Goal: Task Accomplishment & Management: Use online tool/utility

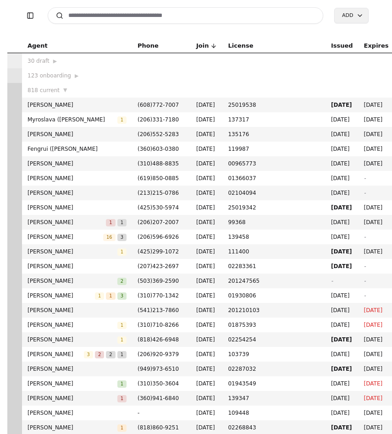
click at [108, 14] on input at bounding box center [186, 15] width 276 height 16
type input "*"
click at [109, 17] on input "***" at bounding box center [186, 15] width 276 height 16
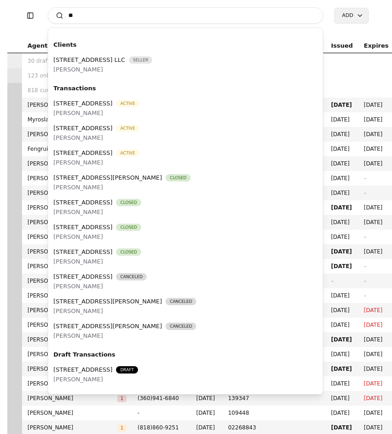
type input "*"
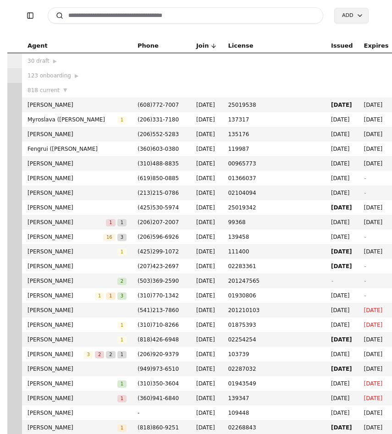
click at [172, 16] on input at bounding box center [186, 15] width 276 height 16
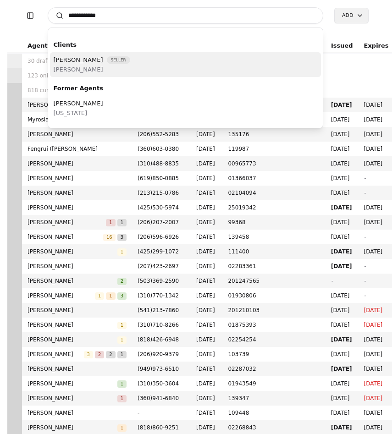
type input "**********"
click at [150, 67] on div "[PERSON_NAME] Seller [PERSON_NAME]" at bounding box center [185, 64] width 271 height 25
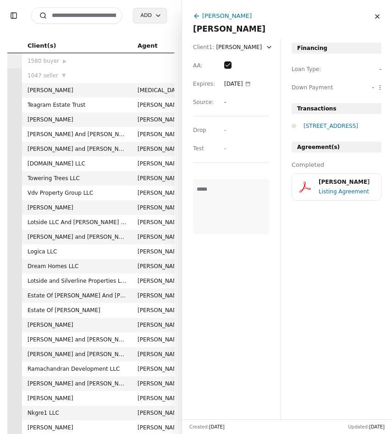
click at [351, 182] on div "[PERSON_NAME]" at bounding box center [346, 182] width 57 height 9
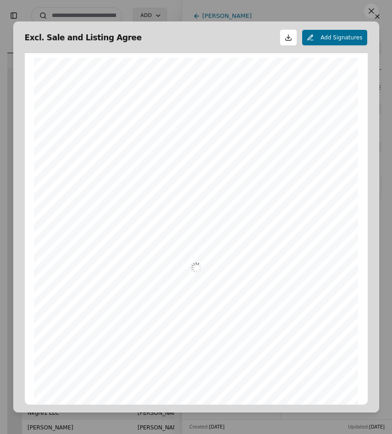
scroll to position [5, 0]
click at [366, 16] on button at bounding box center [371, 11] width 15 height 15
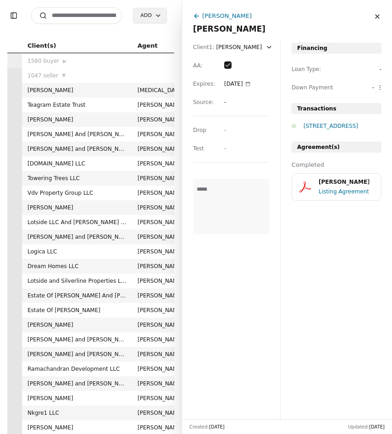
click at [333, 126] on div "[STREET_ADDRESS]" at bounding box center [342, 125] width 78 height 9
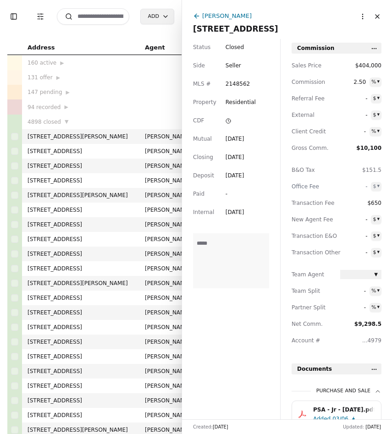
click at [378, 19] on button "Close" at bounding box center [377, 16] width 15 height 15
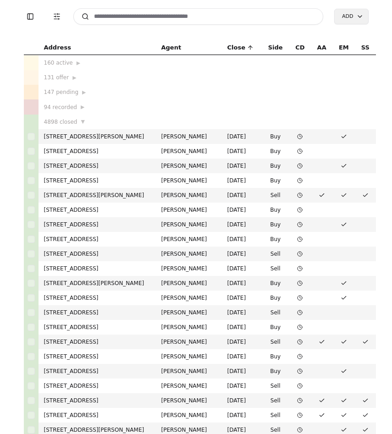
click at [118, 13] on input at bounding box center [198, 16] width 250 height 16
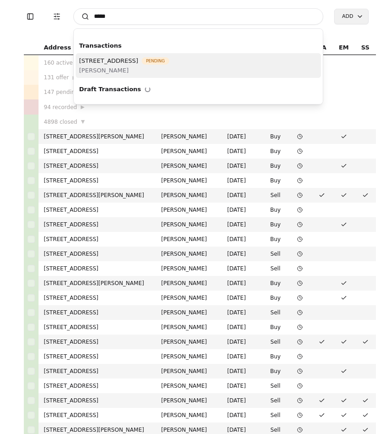
type input "*****"
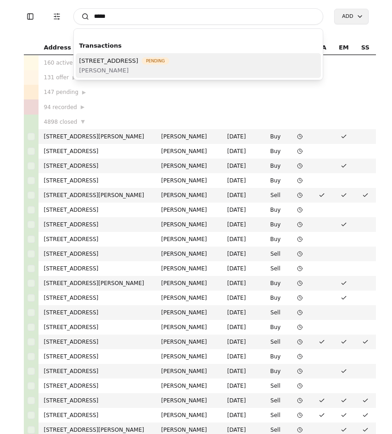
click at [106, 64] on span "[STREET_ADDRESS]" at bounding box center [108, 61] width 59 height 10
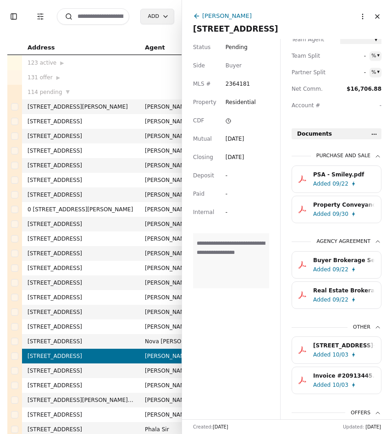
scroll to position [300, 0]
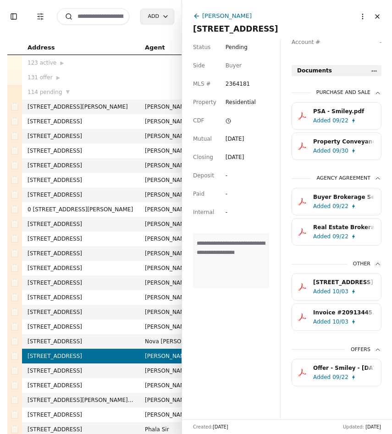
click at [318, 279] on div "[STREET_ADDRESS]-10320251342.pdf" at bounding box center [343, 282] width 61 height 9
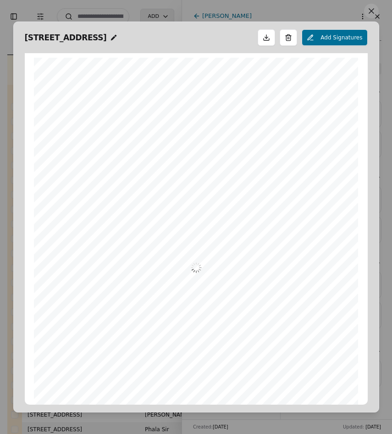
scroll to position [5, 0]
click at [376, 8] on button at bounding box center [371, 11] width 15 height 15
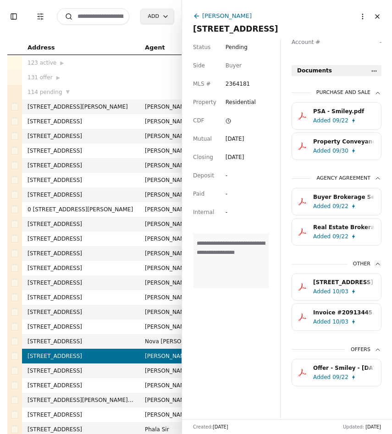
click at [330, 309] on div "Invoice #20913445.pdf" at bounding box center [343, 312] width 61 height 9
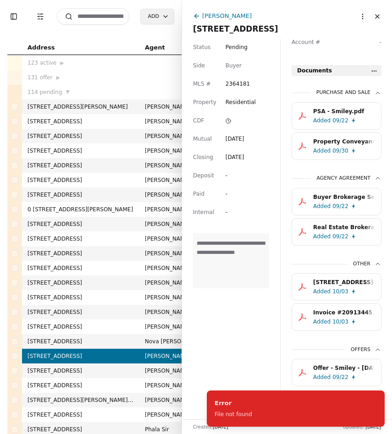
click at [252, 348] on div "**********" at bounding box center [231, 229] width 98 height 380
click at [335, 316] on div "Invoice #20913445.pdf" at bounding box center [343, 312] width 61 height 9
click at [375, 70] on html "Toggle Sidebar Transaction Filters Search Add Address Agent Close Side CD AA EM…" at bounding box center [196, 217] width 392 height 434
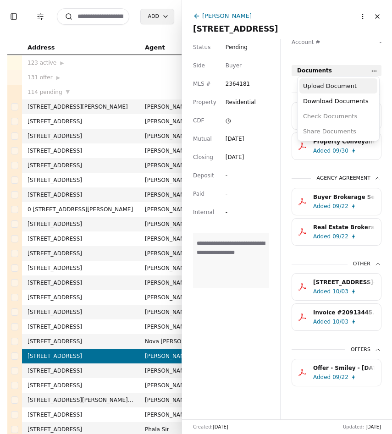
click at [353, 89] on div "Upload Document" at bounding box center [338, 85] width 78 height 15
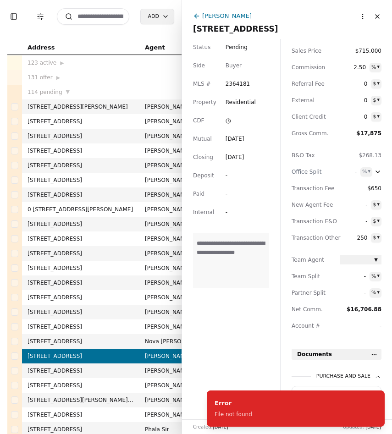
scroll to position [300, 0]
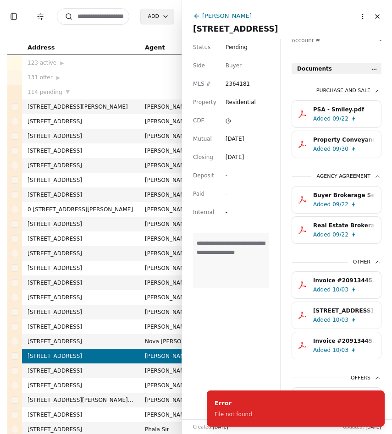
click at [332, 346] on div "Invoice #20913445.pdf" at bounding box center [343, 340] width 61 height 9
click at [337, 342] on div "Invoice #20913445.pdf" at bounding box center [343, 340] width 61 height 9
click at [321, 319] on div "Added" at bounding box center [321, 319] width 17 height 9
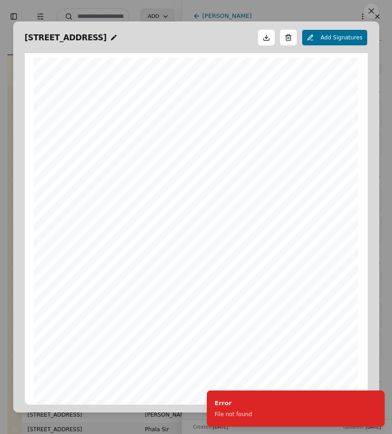
scroll to position [5, 0]
click at [366, 9] on button at bounding box center [371, 11] width 15 height 15
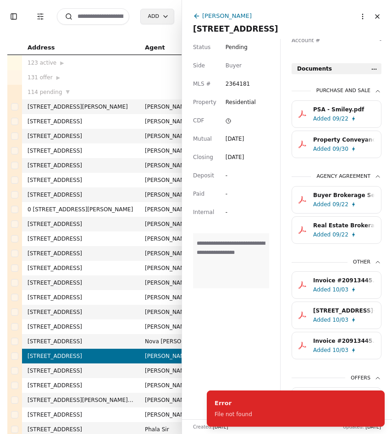
click at [341, 351] on div "10/03" at bounding box center [340, 350] width 16 height 9
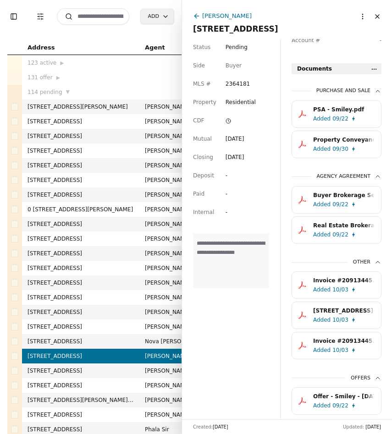
click at [353, 289] on div "Added 10/03" at bounding box center [345, 289] width 65 height 9
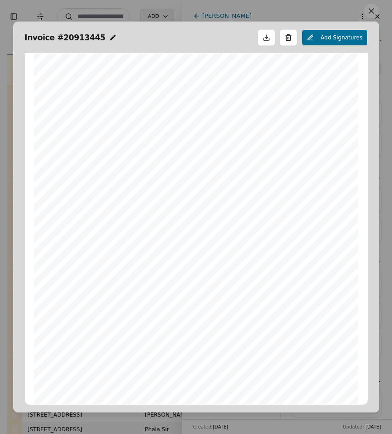
click at [372, 11] on button at bounding box center [371, 11] width 15 height 15
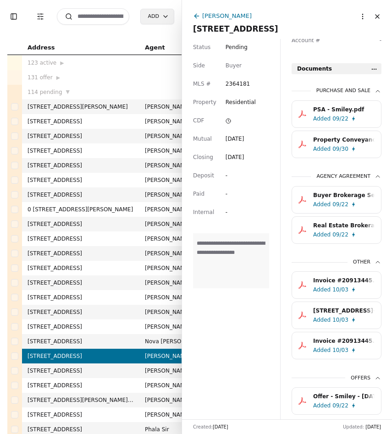
click at [346, 315] on div "[STREET_ADDRESS]-10320251342.pdf" at bounding box center [343, 310] width 61 height 9
click at [339, 351] on div "10/03" at bounding box center [340, 350] width 16 height 9
click at [349, 351] on div "Added 10/03" at bounding box center [345, 350] width 65 height 9
click at [359, 290] on div "Added 10/03" at bounding box center [345, 289] width 65 height 9
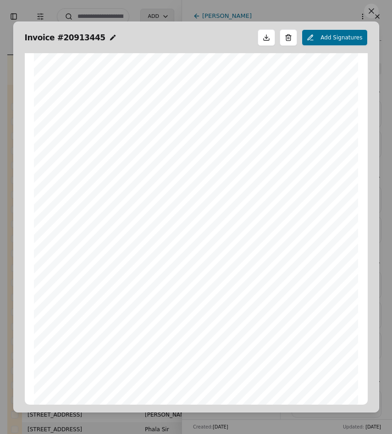
click at [371, 7] on button at bounding box center [371, 11] width 15 height 15
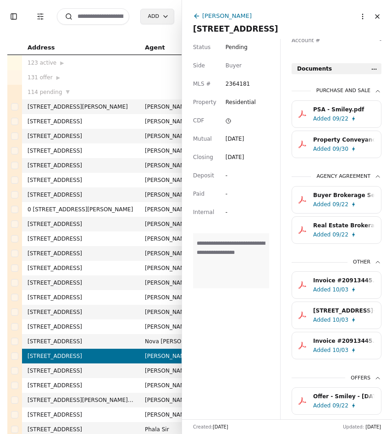
scroll to position [330, 0]
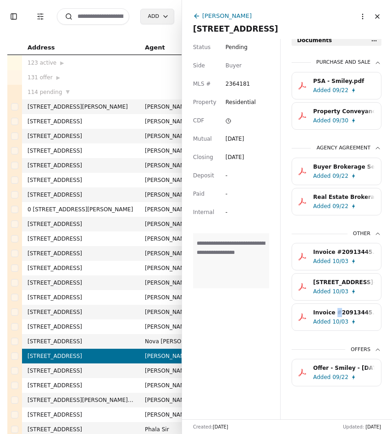
click at [364, 18] on html "Toggle Sidebar Transaction Filters Search Add Address Agent Close Side CD AA EM…" at bounding box center [196, 217] width 392 height 434
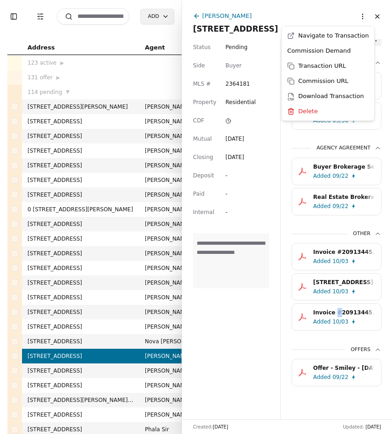
click at [364, 18] on html "Toggle Sidebar Transaction Filters Search Add Address Agent Close Side CD AA EM…" at bounding box center [196, 217] width 392 height 434
click at [144, 110] on html "Toggle Sidebar Transaction Filters Search Add Address Agent Close Side CD AA EM…" at bounding box center [196, 217] width 392 height 434
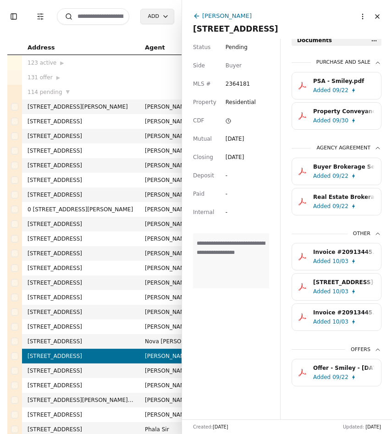
click at [108, 13] on input at bounding box center [93, 16] width 72 height 16
click at [106, 22] on input at bounding box center [93, 16] width 72 height 16
type input "*"
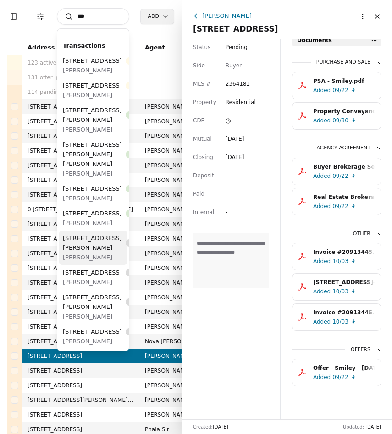
scroll to position [0, 0]
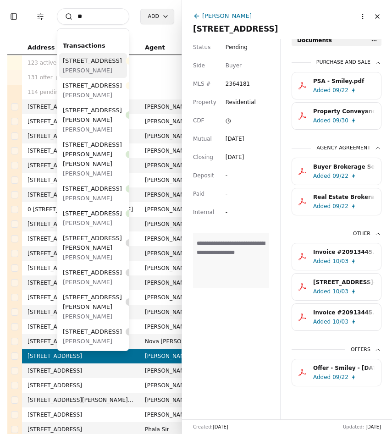
type input "*"
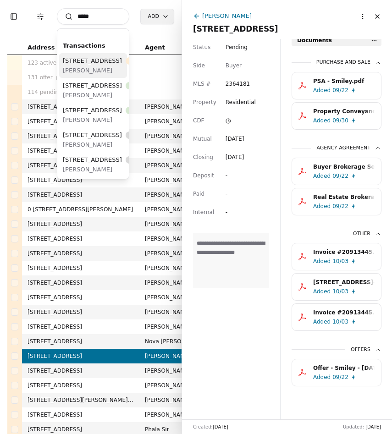
type input "*****"
click at [79, 66] on span "[STREET_ADDRESS]" at bounding box center [92, 61] width 59 height 10
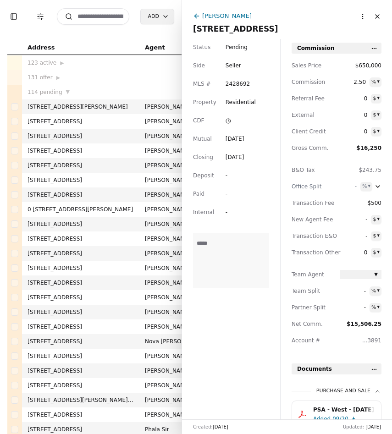
click at [363, 15] on html "Toggle Sidebar Transaction Filters Search Add Address Agent Close Side CD AA EM…" at bounding box center [196, 217] width 392 height 434
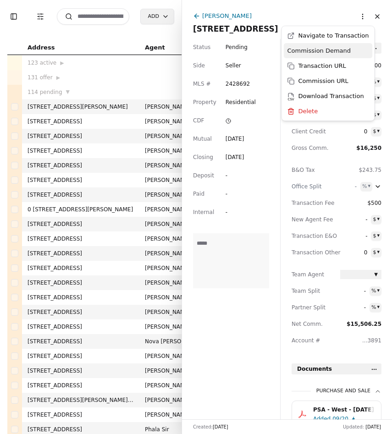
click at [344, 53] on div "Commission Demand" at bounding box center [328, 50] width 89 height 15
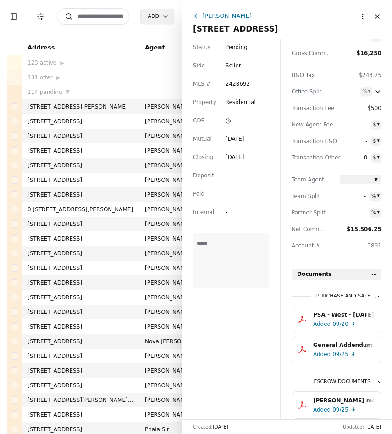
scroll to position [95, 0]
click at [332, 321] on div "09/20" at bounding box center [340, 323] width 16 height 9
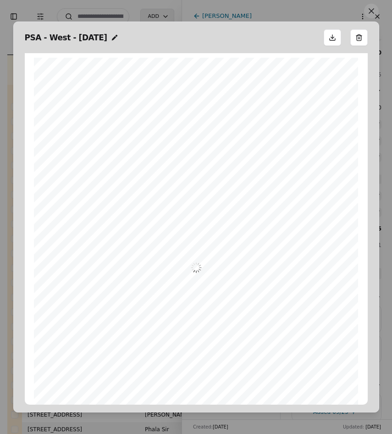
scroll to position [5, 0]
click at [374, 11] on button at bounding box center [371, 11] width 15 height 15
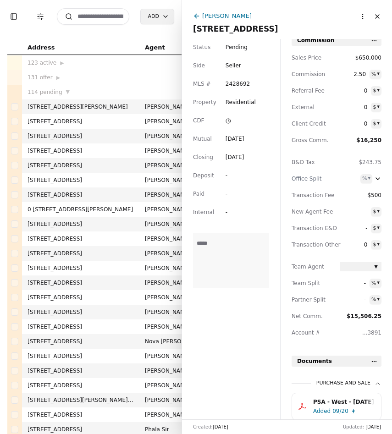
scroll to position [0, 0]
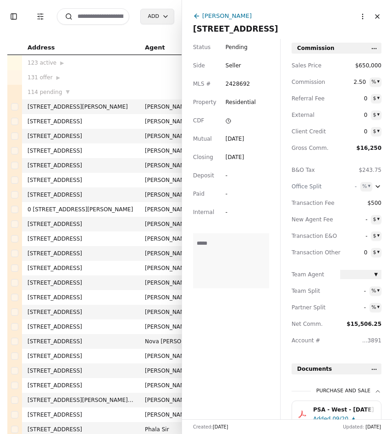
click at [107, 20] on input at bounding box center [93, 16] width 72 height 16
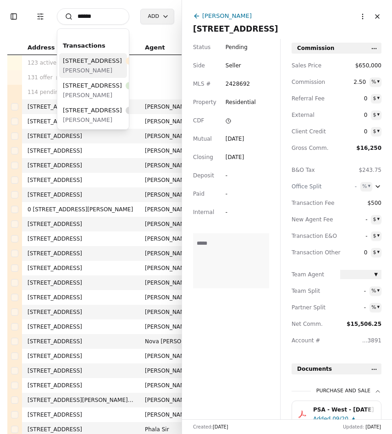
type input "******"
click at [101, 66] on div "[STREET_ADDRESS] Pending" at bounding box center [108, 61] width 90 height 10
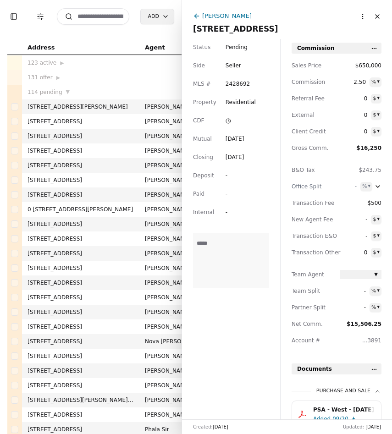
click at [361, 84] on span "2.50" at bounding box center [353, 81] width 26 height 9
click at [352, 83] on input "***" at bounding box center [350, 80] width 29 height 7
type input "***"
click at [208, 369] on div "Status Pending Side Seller MLS # 2428692 Property Residential CDF Mutual [DATE]…" at bounding box center [231, 229] width 98 height 380
click at [363, 18] on html "Toggle Sidebar Transaction Filters Search Add Address Agent Close Side CD AA EM…" at bounding box center [196, 217] width 392 height 434
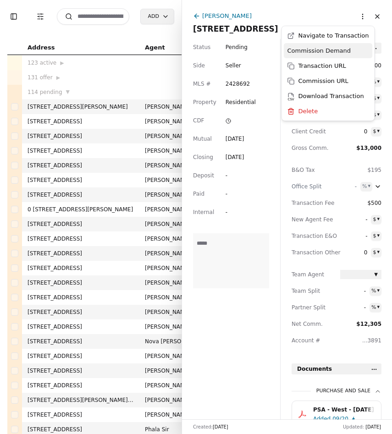
click at [342, 52] on div "Commission Demand" at bounding box center [328, 50] width 89 height 15
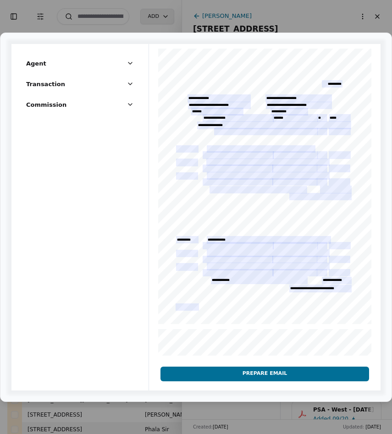
click at [239, 376] on button "Prepare Email" at bounding box center [264, 374] width 209 height 15
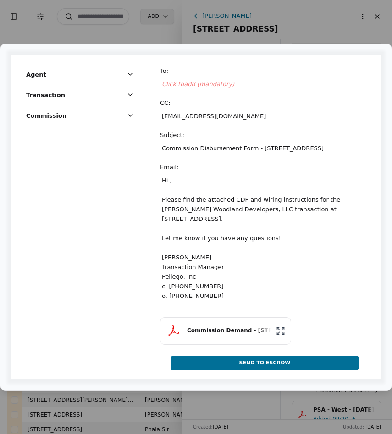
click at [194, 84] on span "Click to add (mandatory)" at bounding box center [198, 84] width 72 height 7
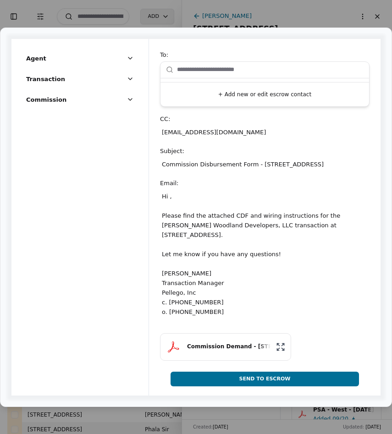
click at [204, 92] on button "+ Add new or edit escrow contact" at bounding box center [264, 94] width 201 height 16
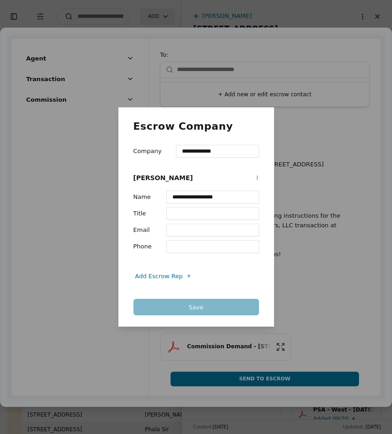
click at [228, 199] on input "**********" at bounding box center [212, 197] width 93 height 13
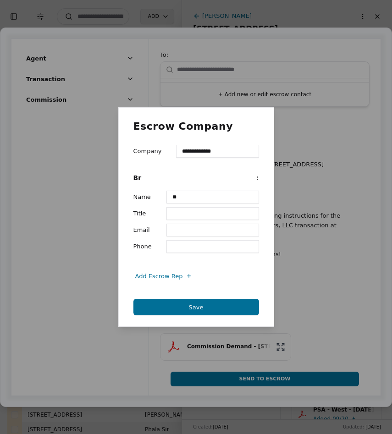
type input "*"
type input "**********"
click at [192, 241] on input "Phone" at bounding box center [212, 246] width 93 height 13
click at [188, 231] on input "Email" at bounding box center [212, 230] width 93 height 13
type input "**********"
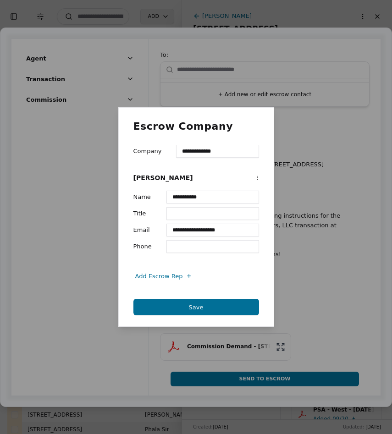
click at [198, 247] on input "Phone" at bounding box center [212, 246] width 93 height 13
type input "**********"
click at [190, 216] on input "Title" at bounding box center [212, 213] width 93 height 13
click at [203, 307] on button "Save" at bounding box center [196, 307] width 126 height 16
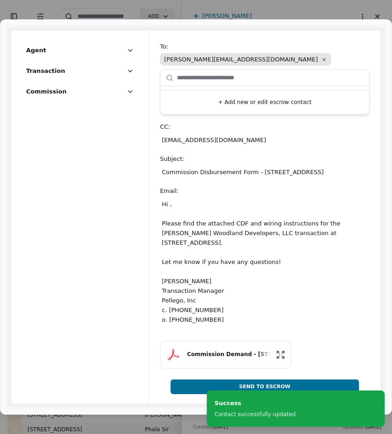
click at [171, 204] on div "Hi , Please find the attached CDF and wiring instructions for the [PERSON_NAME]…" at bounding box center [264, 262] width 209 height 129
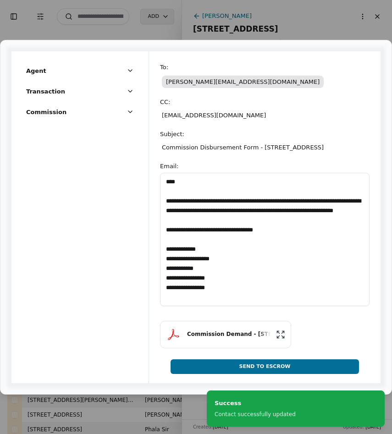
click at [175, 187] on textarea "**********" at bounding box center [264, 239] width 209 height 133
click at [174, 182] on textarea "**********" at bounding box center [264, 239] width 209 height 133
type textarea "**********"
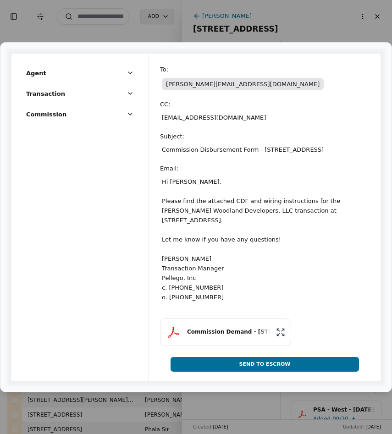
click at [264, 368] on button "Send To Escrow" at bounding box center [264, 364] width 188 height 15
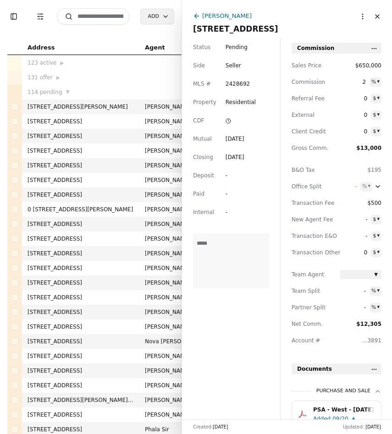
click at [381, 15] on button "Close" at bounding box center [377, 16] width 15 height 15
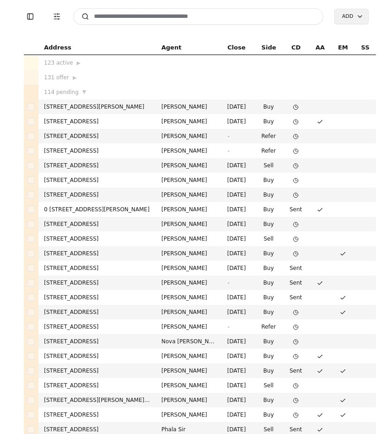
click at [239, 22] on input at bounding box center [198, 16] width 250 height 16
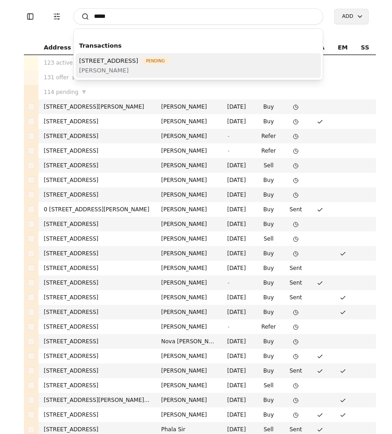
type input "*****"
click at [138, 64] on span "[STREET_ADDRESS]" at bounding box center [108, 61] width 59 height 10
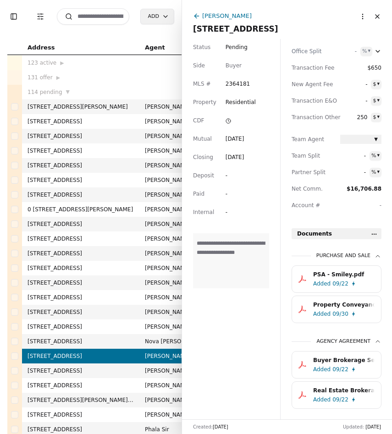
scroll to position [155, 0]
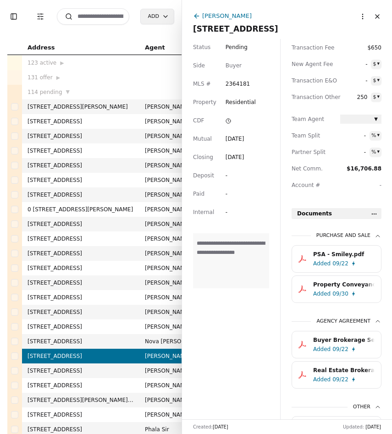
click at [335, 259] on div "09/22" at bounding box center [340, 263] width 16 height 9
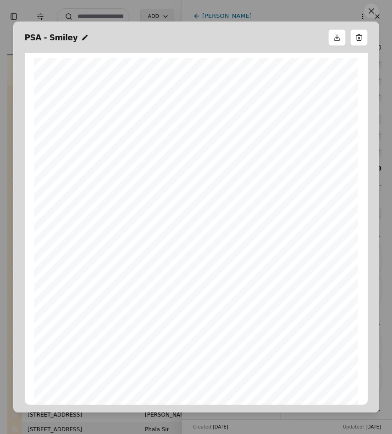
scroll to position [5, 0]
click at [369, 16] on button at bounding box center [371, 11] width 15 height 15
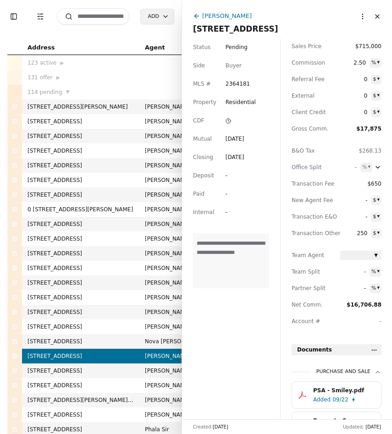
scroll to position [0, 0]
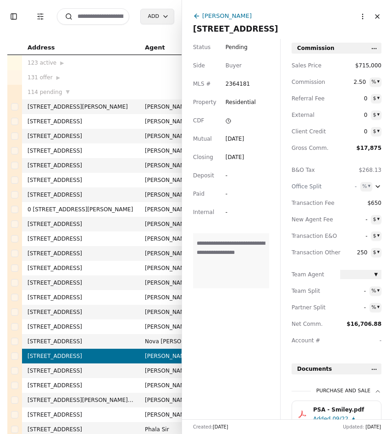
click at [361, 17] on html "Toggle Sidebar Transaction Filters Search Add Address Agent Close Side CD AA EM…" at bounding box center [196, 217] width 392 height 434
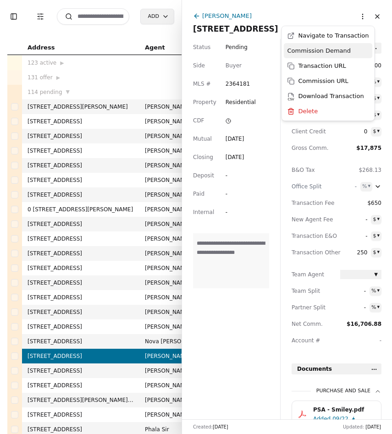
click at [341, 53] on div "Commission Demand" at bounding box center [328, 50] width 89 height 15
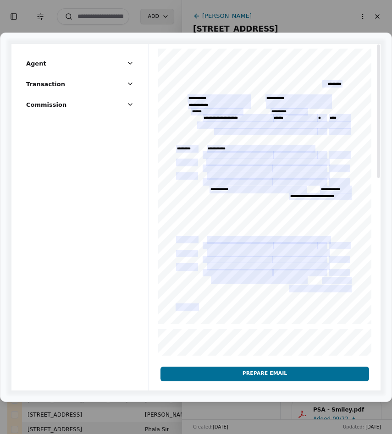
click at [251, 369] on button "Prepare Email" at bounding box center [264, 374] width 209 height 15
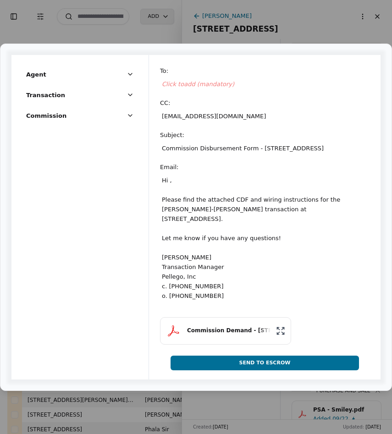
click at [201, 81] on span "Click to add (mandatory)" at bounding box center [198, 84] width 72 height 7
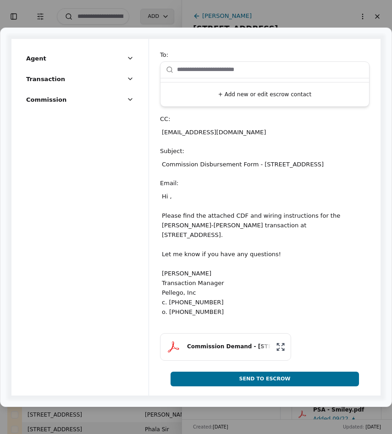
click at [213, 88] on button "+ Add new or edit escrow contact" at bounding box center [264, 94] width 201 height 16
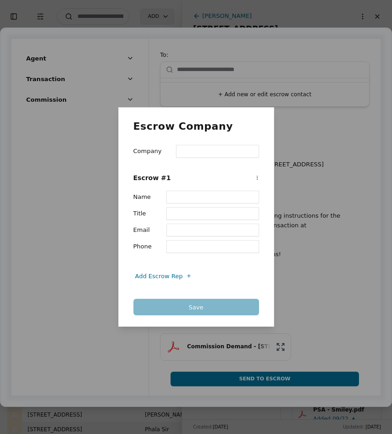
type input "*"
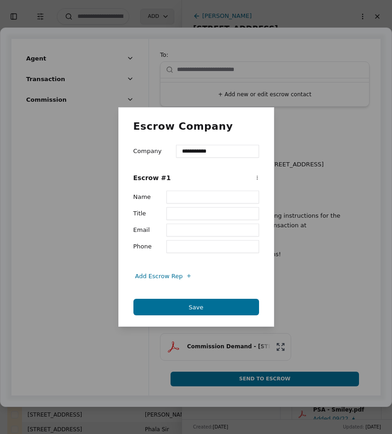
type input "**********"
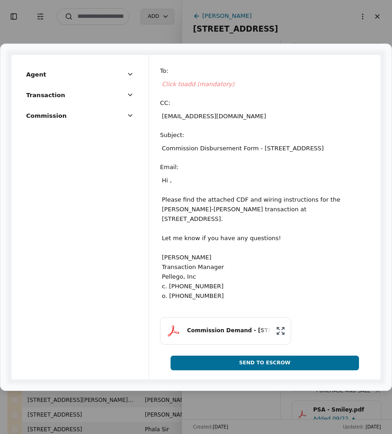
click at [197, 81] on span "Click to add (mandatory)" at bounding box center [198, 84] width 72 height 7
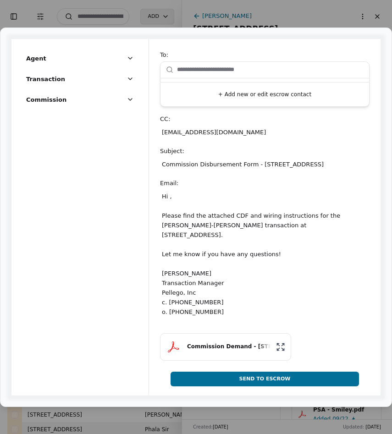
click at [243, 86] on button "+ Add new or edit escrow contact" at bounding box center [264, 94] width 201 height 16
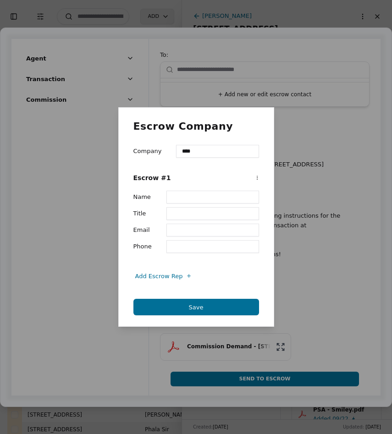
type input "**********"
click at [185, 199] on input "Name" at bounding box center [212, 197] width 93 height 13
type input "**********"
click at [178, 231] on input "Email" at bounding box center [212, 230] width 93 height 13
paste input "**********"
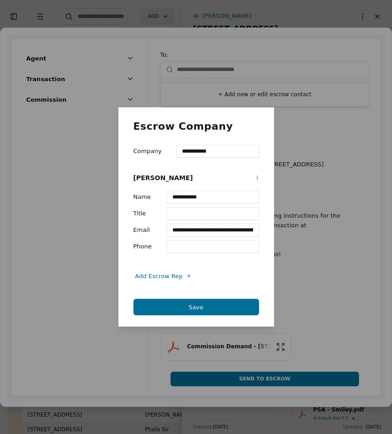
scroll to position [0, 34]
click at [180, 231] on input "**********" at bounding box center [212, 230] width 93 height 13
click at [247, 227] on input "**********" at bounding box center [212, 230] width 93 height 13
type input "**********"
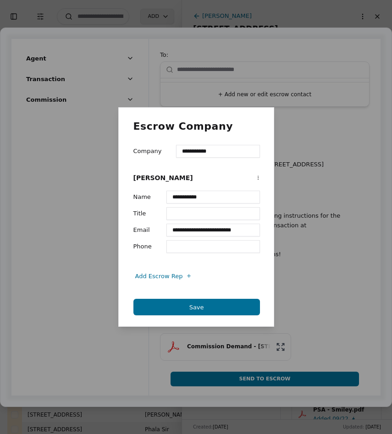
click at [221, 248] on input "Phone" at bounding box center [212, 246] width 93 height 13
click at [208, 308] on button "Save" at bounding box center [196, 307] width 126 height 16
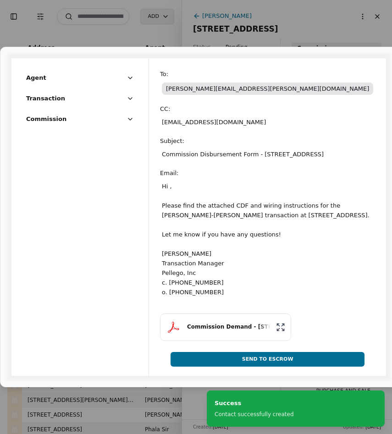
click at [168, 210] on div "Hi , Please find the attached CDF and wiring instructions for the [PERSON_NAME]…" at bounding box center [267, 239] width 215 height 119
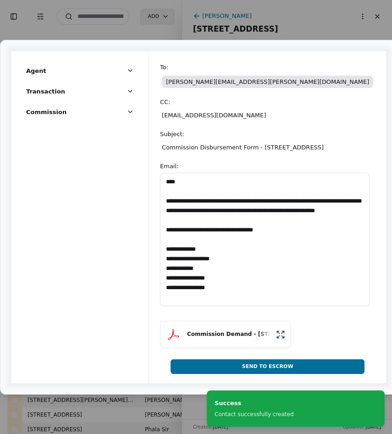
click at [175, 185] on textarea "**********" at bounding box center [264, 239] width 209 height 133
type textarea "**********"
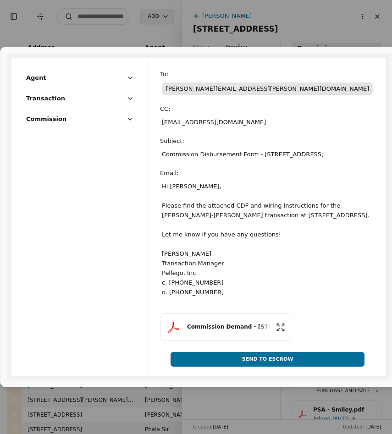
click at [263, 367] on button "Send To Escrow" at bounding box center [266, 359] width 193 height 15
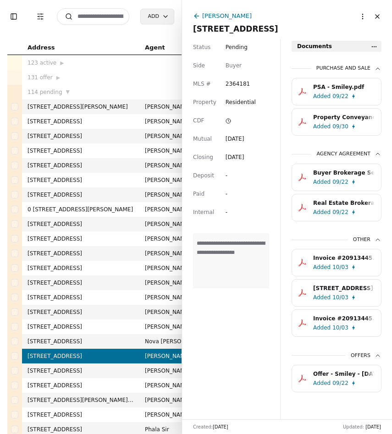
scroll to position [324, 0]
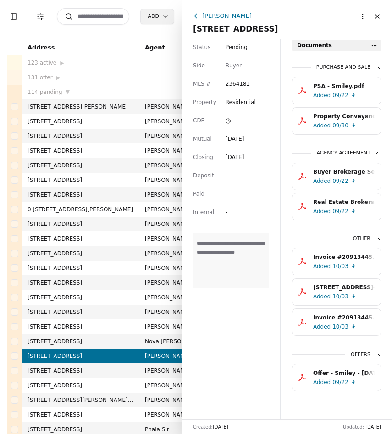
click at [317, 291] on div "[STREET_ADDRESS]-10320251342.pdf" at bounding box center [343, 287] width 61 height 9
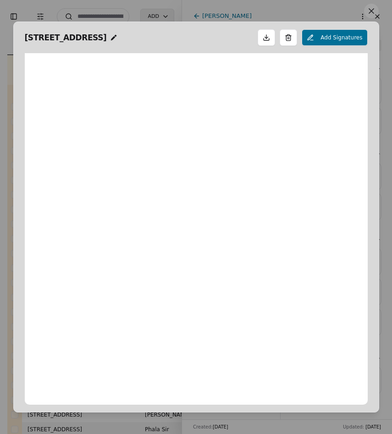
scroll to position [5, 0]
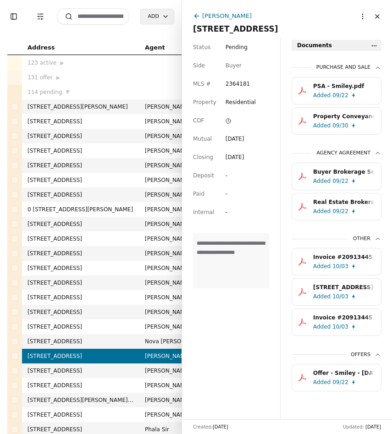
click at [374, 46] on html "Toggle Sidebar Transaction Filters Search Add Address Agent Close Side CD AA EM…" at bounding box center [196, 217] width 392 height 434
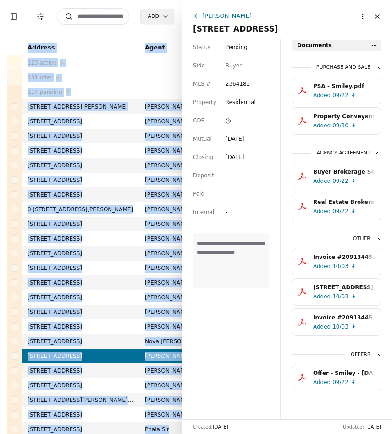
click at [374, 46] on html "Toggle Sidebar Transaction Filters Search Add Address Agent Close Side CD AA EM…" at bounding box center [196, 217] width 392 height 434
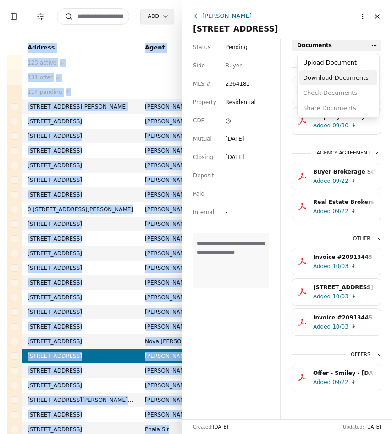
click at [351, 77] on div "Download Documents" at bounding box center [338, 77] width 78 height 15
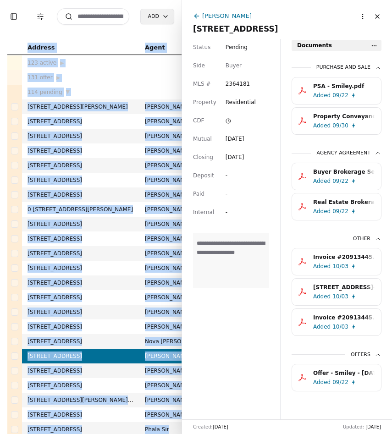
click at [374, 47] on html "Toggle Sidebar Transaction Filters Search Add Address Agent Close Side CD AA EM…" at bounding box center [196, 217] width 392 height 434
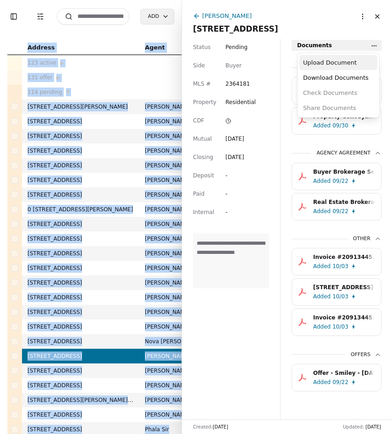
click at [347, 67] on div "Upload Document" at bounding box center [338, 62] width 78 height 15
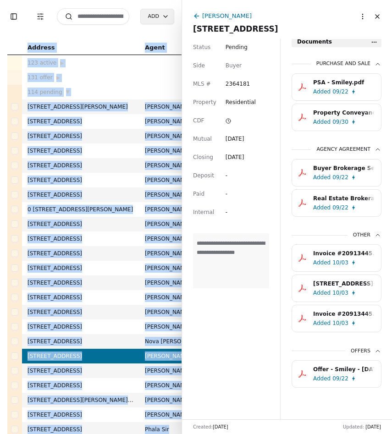
scroll to position [330, 0]
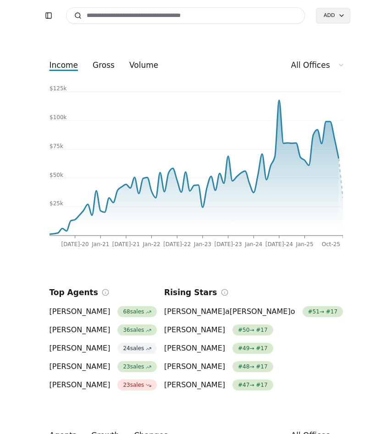
click at [154, 15] on input at bounding box center [185, 15] width 239 height 16
type input "*****"
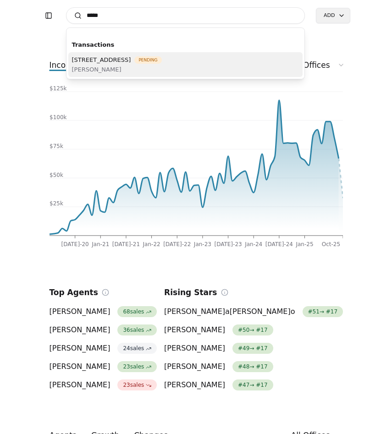
click at [131, 64] on span "[STREET_ADDRESS]" at bounding box center [101, 60] width 59 height 10
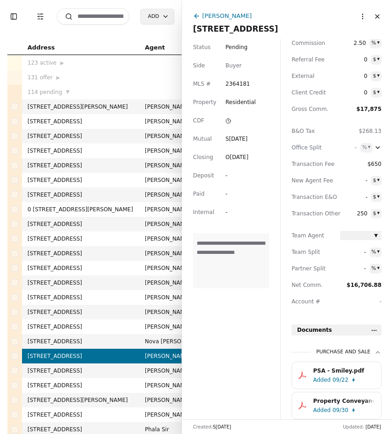
scroll to position [47, 0]
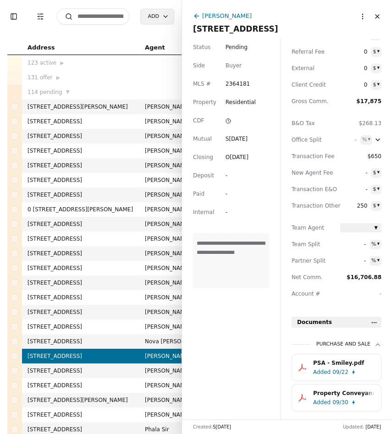
click at [340, 372] on div "09/22" at bounding box center [340, 372] width 16 height 9
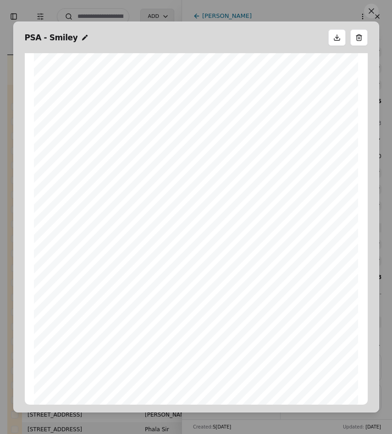
scroll to position [17, 0]
click at [369, 13] on button at bounding box center [371, 11] width 15 height 15
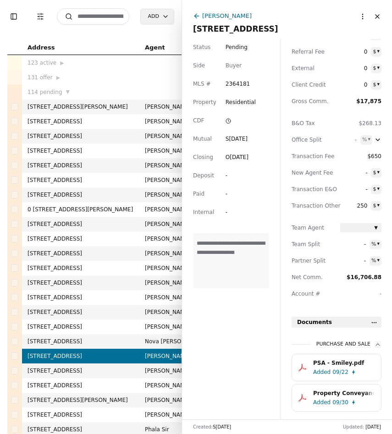
click at [110, 20] on input at bounding box center [93, 16] width 72 height 16
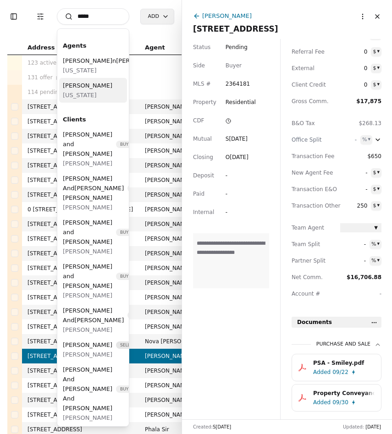
type input "*****"
click at [97, 103] on div "Jordan Hedlof Washington" at bounding box center [93, 90] width 68 height 25
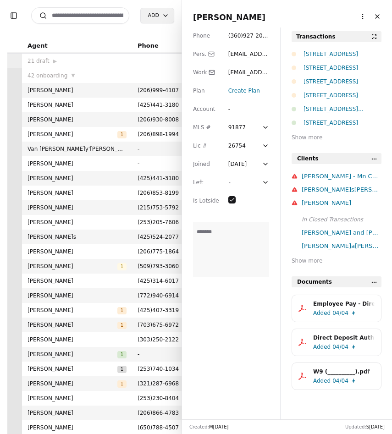
click at [266, 37] on span "( 360 ) 927 - 2026" at bounding box center [248, 41] width 40 height 16
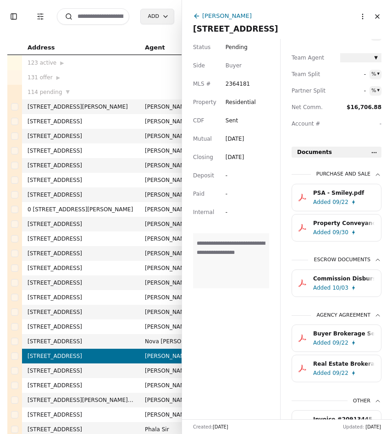
scroll to position [218, 0]
click at [342, 275] on div "Commission Disbursement Authorization.pdf" at bounding box center [343, 277] width 61 height 9
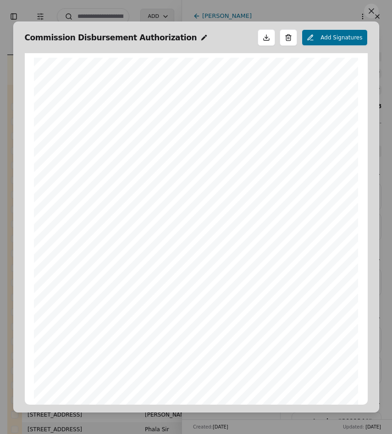
scroll to position [5, 0]
click at [372, 11] on button at bounding box center [371, 11] width 15 height 15
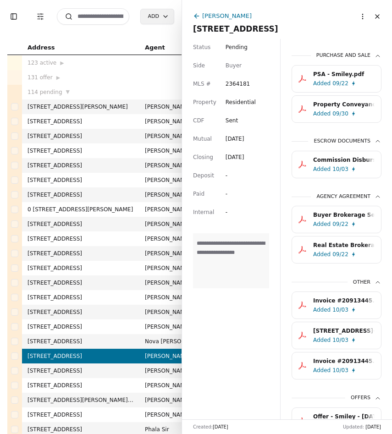
scroll to position [329, 0]
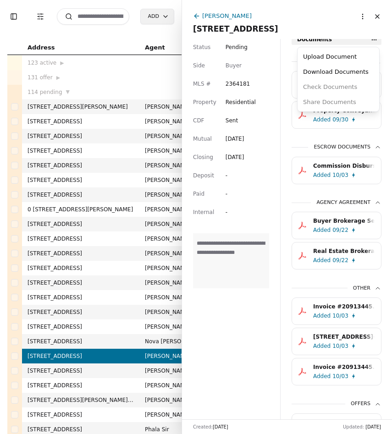
click at [376, 40] on html "Toggle Sidebar Transaction Filters Search Add Address Agent Close Side CD AA EM…" at bounding box center [196, 217] width 392 height 434
click at [349, 57] on div "Upload Document" at bounding box center [338, 56] width 78 height 15
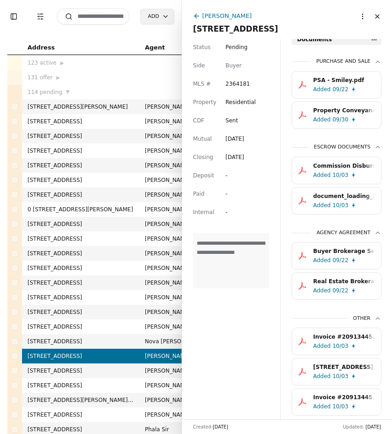
click at [342, 198] on div "document_loading_251003_135807.pdf" at bounding box center [343, 196] width 61 height 9
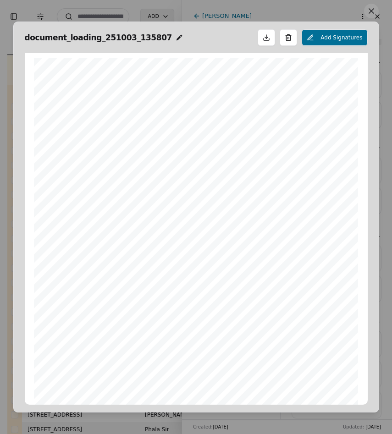
scroll to position [5, 0]
click at [137, 34] on span "document_loading_251003_135807" at bounding box center [98, 37] width 147 height 13
type input "*"
type input "**********"
click at [370, 16] on button at bounding box center [371, 11] width 15 height 15
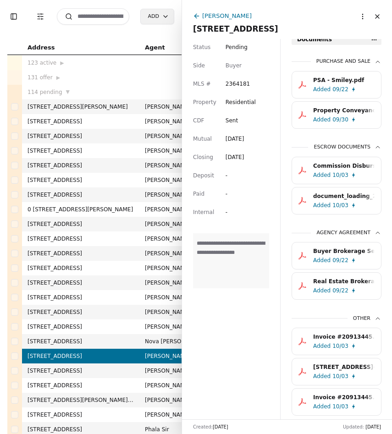
click at [198, 19] on icon at bounding box center [196, 15] width 7 height 7
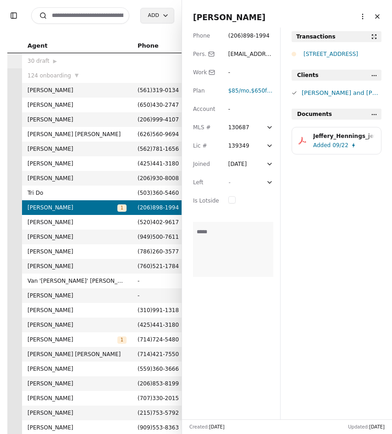
click at [17, 14] on button "Toggle Sidebar" at bounding box center [13, 15] width 13 height 13
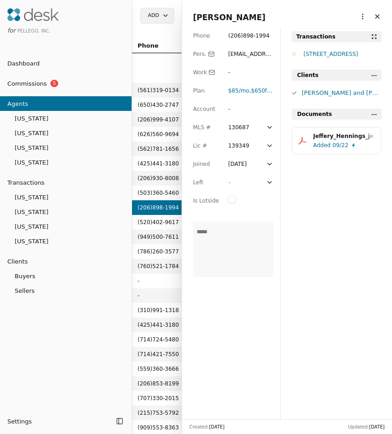
click at [60, 88] on link "Commissions 5" at bounding box center [66, 83] width 132 height 15
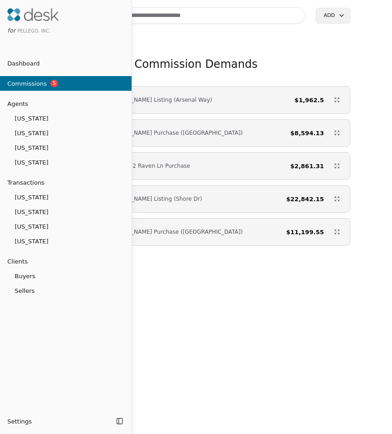
click at [260, 57] on div at bounding box center [196, 217] width 392 height 434
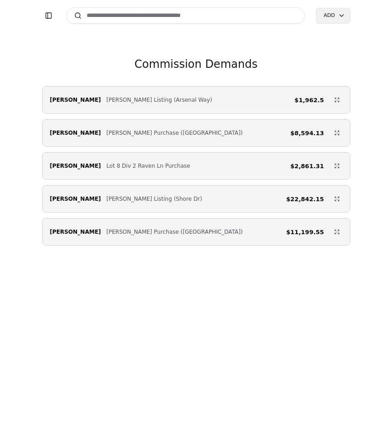
click at [109, 20] on input at bounding box center [185, 15] width 239 height 16
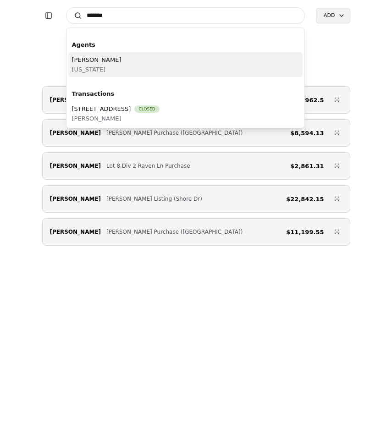
type input "******"
click at [115, 62] on div "Violet Rose Florida" at bounding box center [185, 64] width 235 height 25
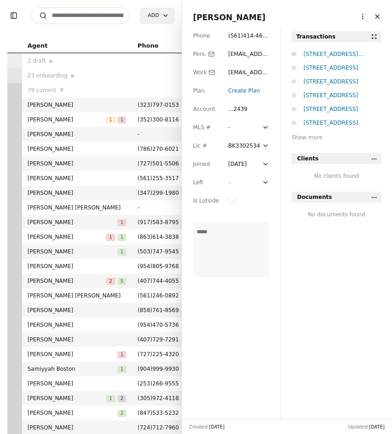
click at [354, 17] on span "Violet Rose" at bounding box center [287, 17] width 188 height 13
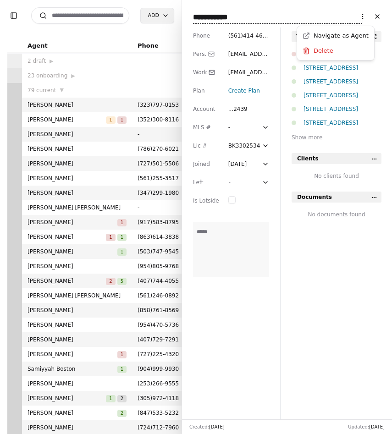
click at [358, 19] on html "Toggle Sidebar Search Add Agent Phone Join License Issued Expires 2 draft ▶ 23 …" at bounding box center [196, 217] width 392 height 434
click at [275, 259] on html "Toggle Sidebar Search Add Agent Phone Join License Issued Expires 2 draft ▶ 23 …" at bounding box center [196, 217] width 392 height 434
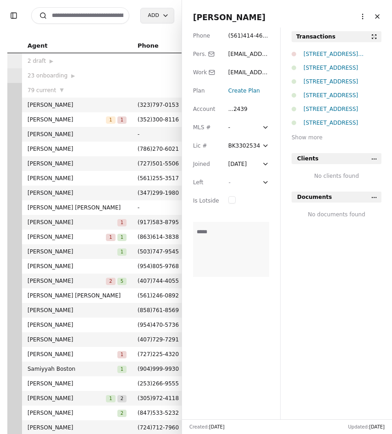
click at [315, 225] on div "Transactions 251 Taylor Fury Rd, Pomona Park, FL 32181 222 SW 15th Ave, Delray,…" at bounding box center [336, 234] width 112 height 406
click at [12, 21] on button "Toggle Sidebar" at bounding box center [13, 15] width 13 height 13
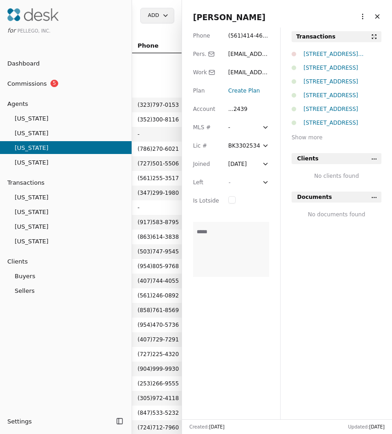
click at [42, 58] on link "Dashboard" at bounding box center [66, 63] width 132 height 15
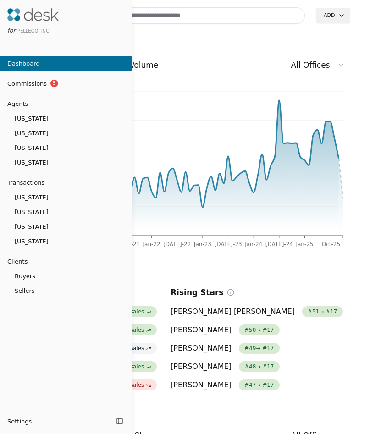
click at [293, 43] on div at bounding box center [196, 217] width 392 height 434
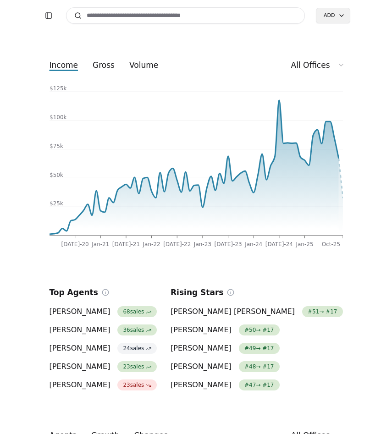
click at [214, 18] on input at bounding box center [185, 15] width 239 height 16
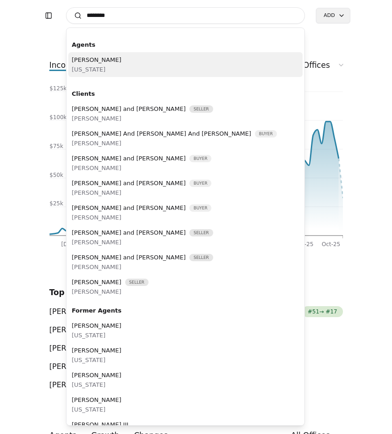
type input "*******"
click at [187, 58] on div "Douglas Hundt Florida" at bounding box center [185, 64] width 235 height 25
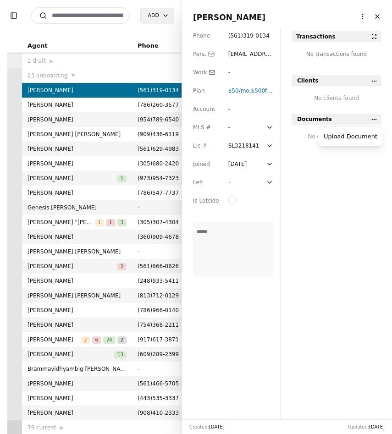
click at [374, 121] on html "Toggle Sidebar Search Add Agent Phone Join License Issued Expires 2 draft ▶ 23 …" at bounding box center [196, 217] width 392 height 434
click at [361, 17] on html "Toggle Sidebar Search Add Agent Phone Join License Issued Expires 2 draft ▶ 23 …" at bounding box center [196, 217] width 392 height 434
click at [332, 48] on div "Invite as User" at bounding box center [335, 50] width 73 height 15
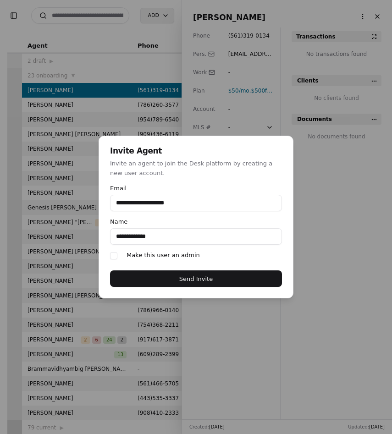
click at [338, 236] on div "**********" at bounding box center [196, 217] width 392 height 434
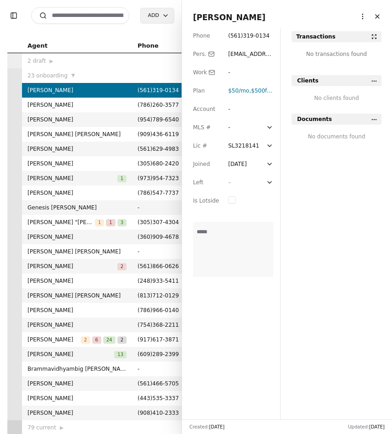
click at [112, 20] on input at bounding box center [80, 15] width 98 height 16
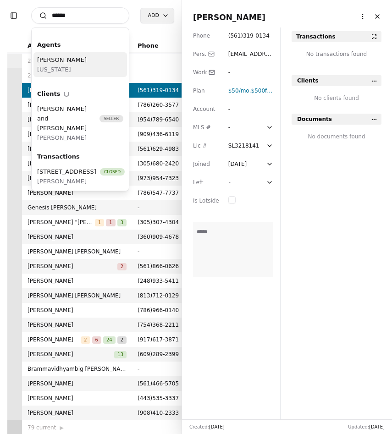
type input "******"
click at [92, 65] on div "Violet Rose Florida" at bounding box center [79, 64] width 93 height 25
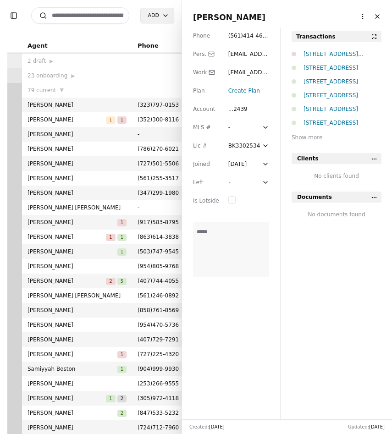
click at [362, 17] on html "Toggle Sidebar Search Add Agent Phone Join License Issued Expires 2 draft ▶ 23 …" at bounding box center [196, 217] width 392 height 434
click at [377, 159] on html "Toggle Sidebar Search Add Agent Phone Join License Issued Expires 2 draft ▶ 23 …" at bounding box center [196, 217] width 392 height 434
click at [379, 17] on button "Close" at bounding box center [377, 16] width 15 height 15
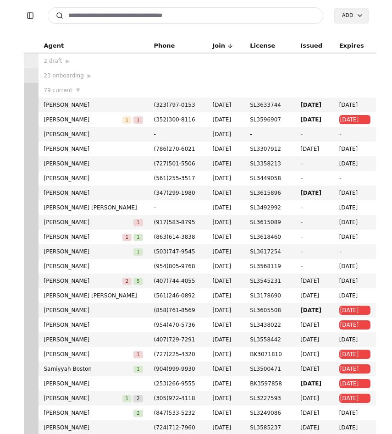
click at [95, 12] on input at bounding box center [186, 15] width 276 height 16
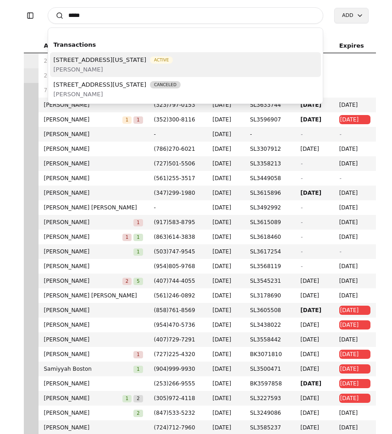
type input "*****"
click at [117, 62] on span "15202 Washington Avenue SW , Lakewood, WA 98498" at bounding box center [100, 60] width 93 height 10
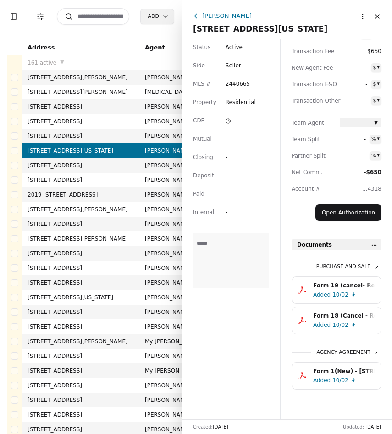
scroll to position [155, 0]
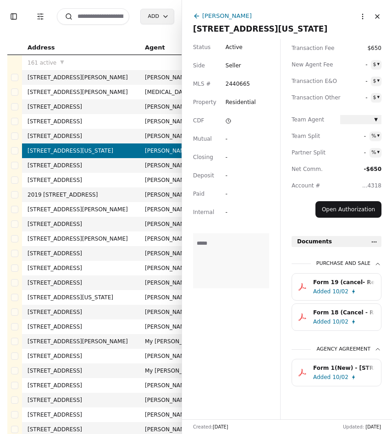
click at [373, 241] on html "Toggle Sidebar Transaction Filters Search Add Address Agent Close Side CD AA EM…" at bounding box center [196, 217] width 392 height 434
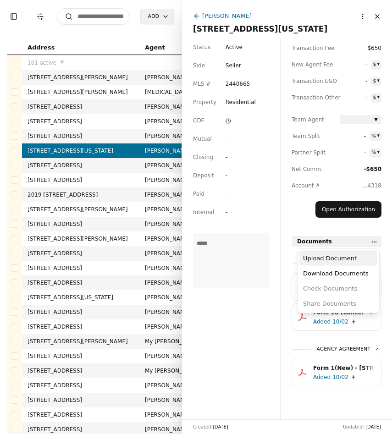
click at [356, 251] on div "Upload Document" at bounding box center [338, 258] width 78 height 15
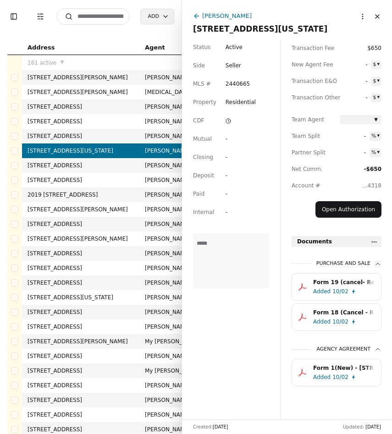
click at [373, 243] on html "Toggle Sidebar Transaction Filters Search Add Address Agent Close Side CD AA EM…" at bounding box center [196, 217] width 392 height 434
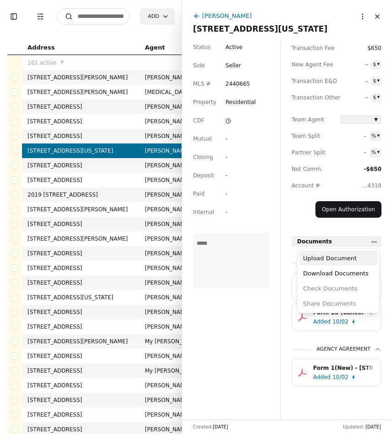
click at [314, 263] on div "Upload Document" at bounding box center [338, 258] width 78 height 15
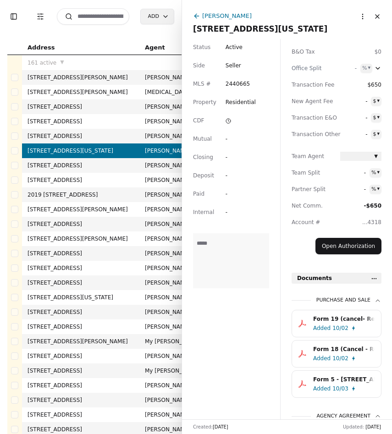
scroll to position [186, 0]
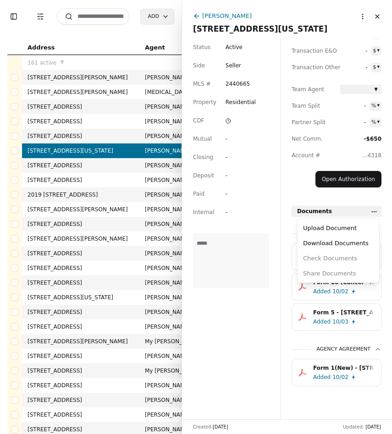
click at [373, 212] on html "Toggle Sidebar Transaction Filters Search Add Address Agent Close Side CD AA EM…" at bounding box center [196, 217] width 392 height 434
click at [353, 229] on div "Upload Document" at bounding box center [338, 227] width 78 height 15
click at [375, 213] on html "Toggle Sidebar Transaction Filters Search Add Address Agent Close Side CD AA EM…" at bounding box center [196, 217] width 392 height 434
click at [338, 225] on div "Upload Document" at bounding box center [338, 227] width 78 height 15
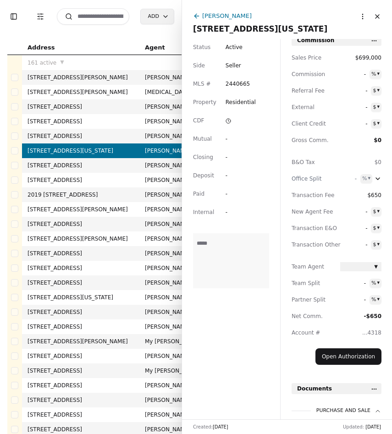
scroll to position [0, 0]
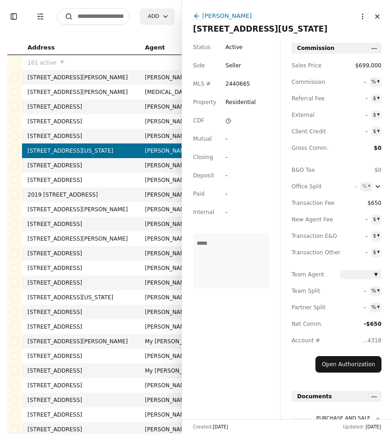
click at [106, 14] on input at bounding box center [93, 16] width 72 height 16
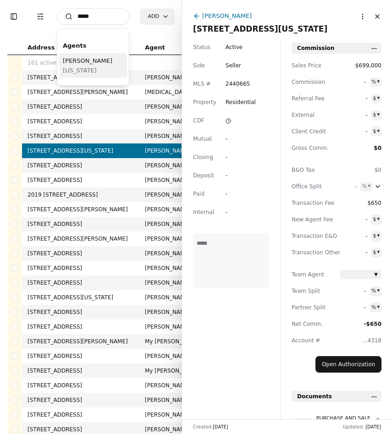
type input "*****"
click at [99, 69] on span "[US_STATE]" at bounding box center [87, 71] width 49 height 10
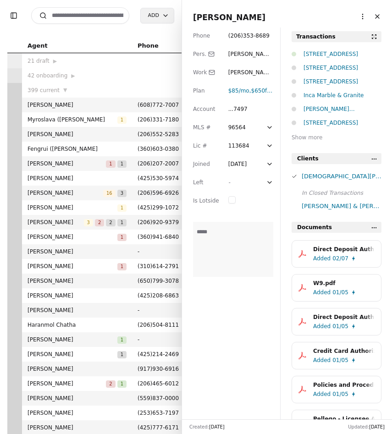
click at [99, 14] on input at bounding box center [80, 15] width 98 height 16
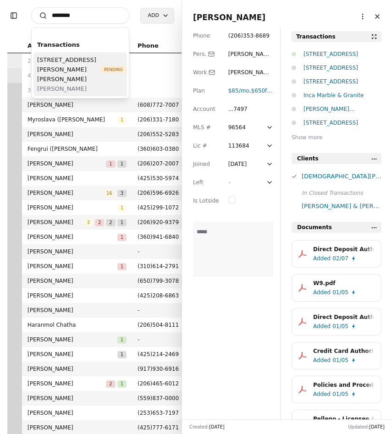
type input "********"
click at [84, 67] on span "213 Monte Elma Road, Montesano, WA 98563" at bounding box center [66, 69] width 59 height 29
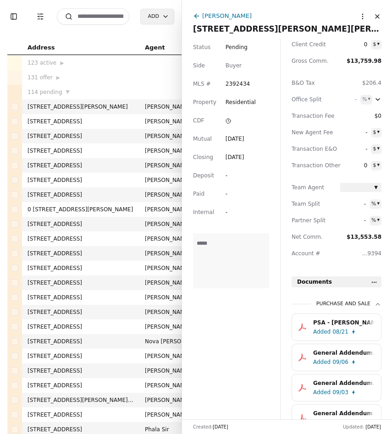
scroll to position [67, 0]
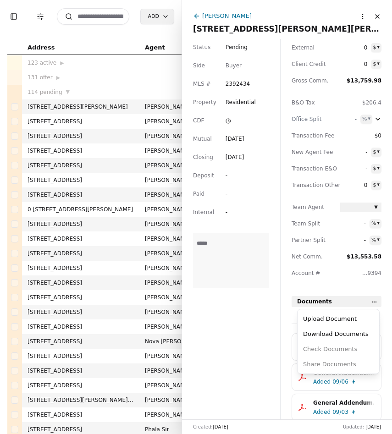
click at [373, 302] on html "Toggle Sidebar Transaction Filters Search Add Address Agent Close Side CD AA EM…" at bounding box center [196, 217] width 392 height 434
click at [357, 318] on div "Upload Document" at bounding box center [338, 318] width 78 height 15
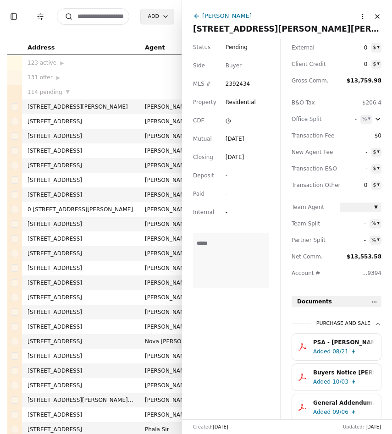
click at [98, 16] on input at bounding box center [93, 16] width 72 height 16
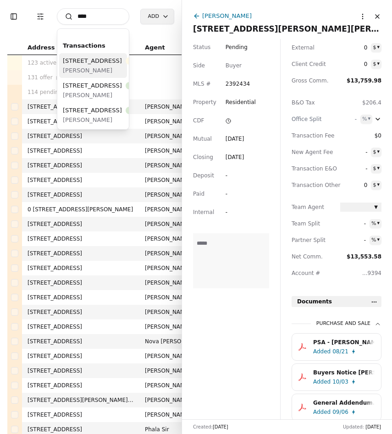
type input "****"
click at [96, 66] on div "2928 Nassau Street , Everett, WA 98201 Active" at bounding box center [106, 61] width 86 height 10
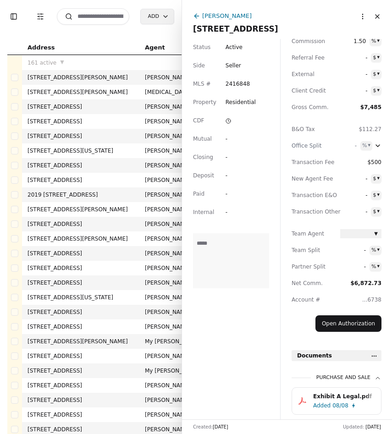
scroll to position [125, 0]
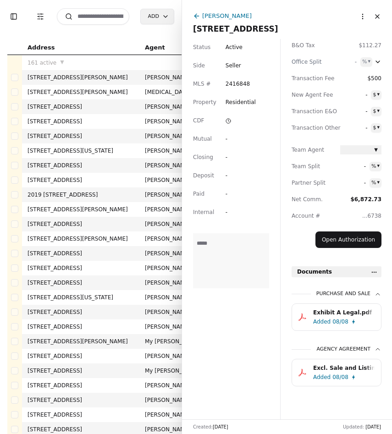
click at [376, 271] on html "Toggle Sidebar Transaction Filters Search Add Address Agent Close Side CD AA EM…" at bounding box center [196, 217] width 392 height 434
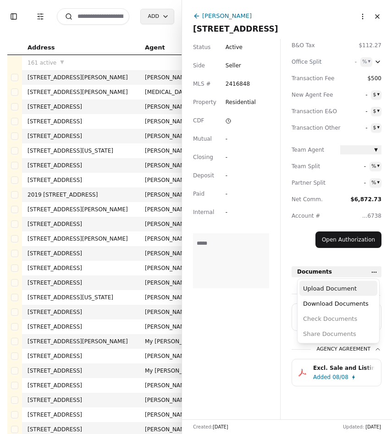
click at [347, 285] on div "Upload Document" at bounding box center [338, 288] width 78 height 15
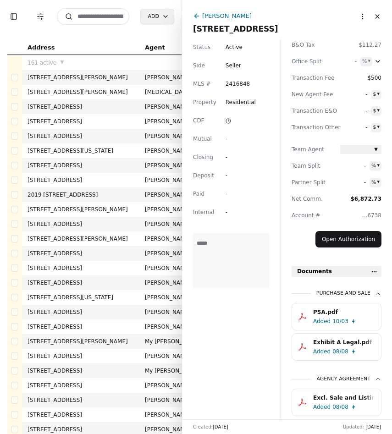
scroll to position [155, 0]
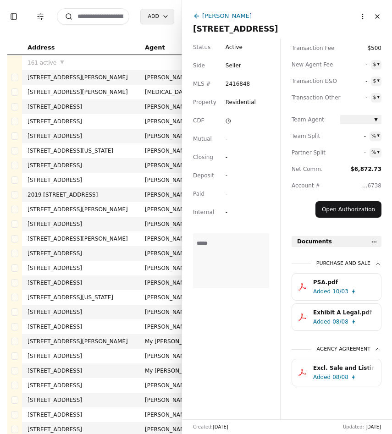
click at [375, 242] on html "Toggle Sidebar Transaction Filters Search Add Address Agent Close Side CD AA EM…" at bounding box center [196, 217] width 392 height 434
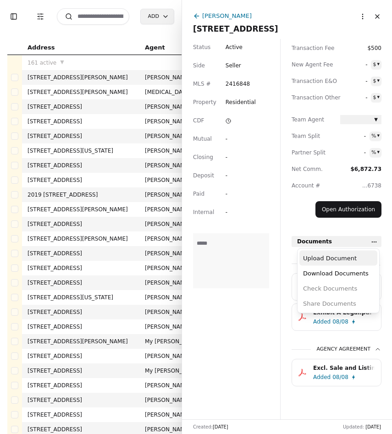
click at [359, 253] on div "Upload Document" at bounding box center [338, 258] width 78 height 15
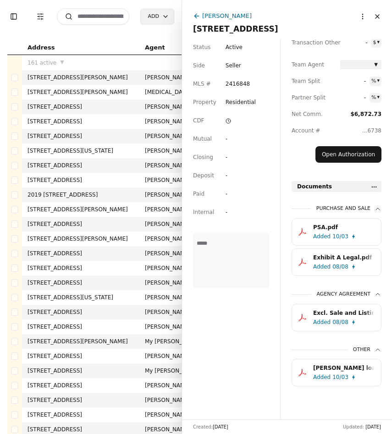
scroll to position [0, 0]
